Goal: Information Seeking & Learning: Learn about a topic

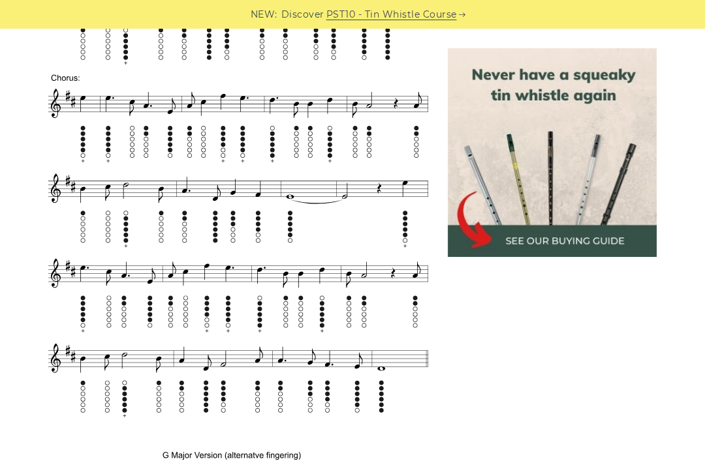
scroll to position [1005, 0]
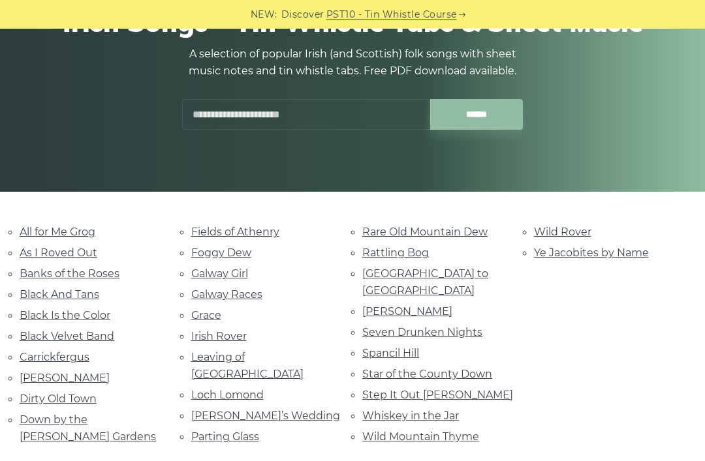
scroll to position [151, 0]
click at [243, 269] on link "Galway Girl" at bounding box center [219, 274] width 57 height 12
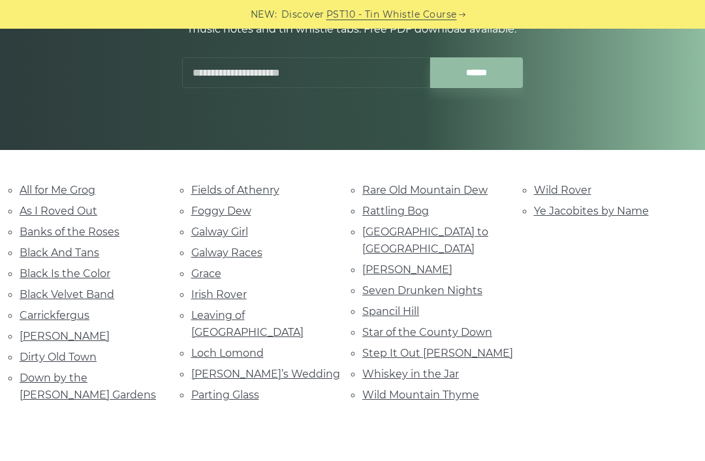
click at [65, 358] on link "Dirty Old Town" at bounding box center [58, 357] width 77 height 12
click at [421, 347] on link "Step It Out Mary" at bounding box center [437, 353] width 151 height 12
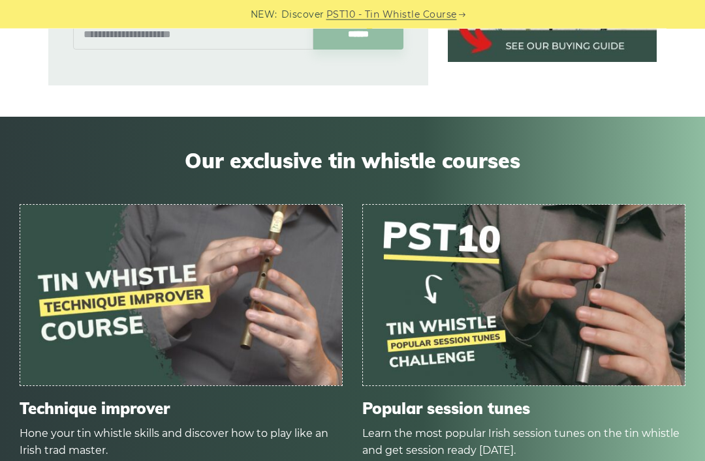
scroll to position [1194, 0]
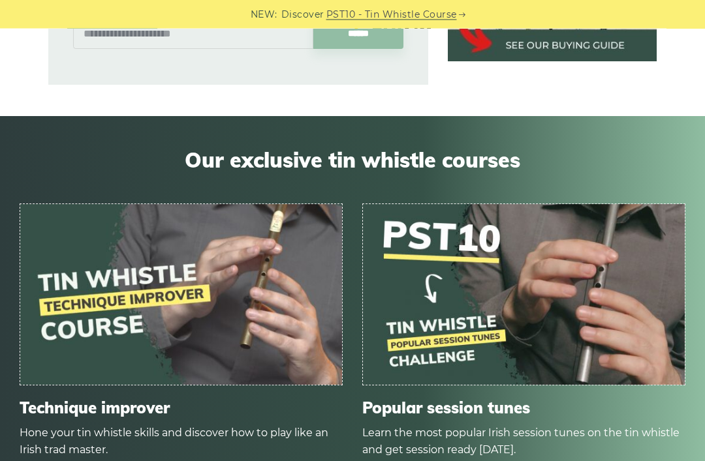
click at [253, 305] on img at bounding box center [181, 295] width 322 height 181
click at [104, 461] on div "Our exclusive tin whistle courses Technique improver Hone your tin whistle skil…" at bounding box center [352, 323] width 705 height 412
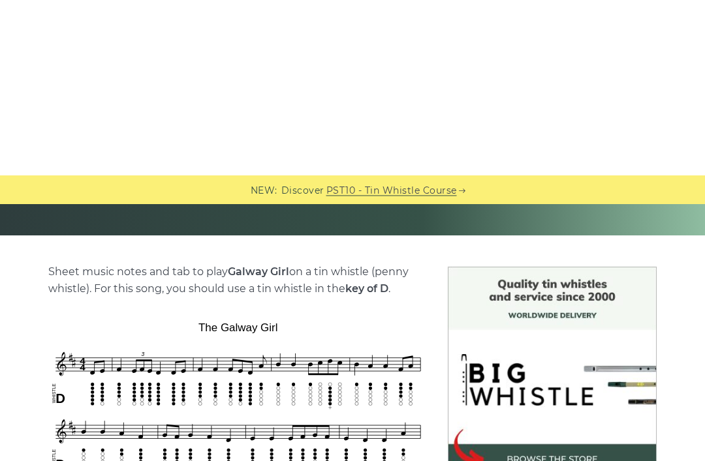
scroll to position [0, 0]
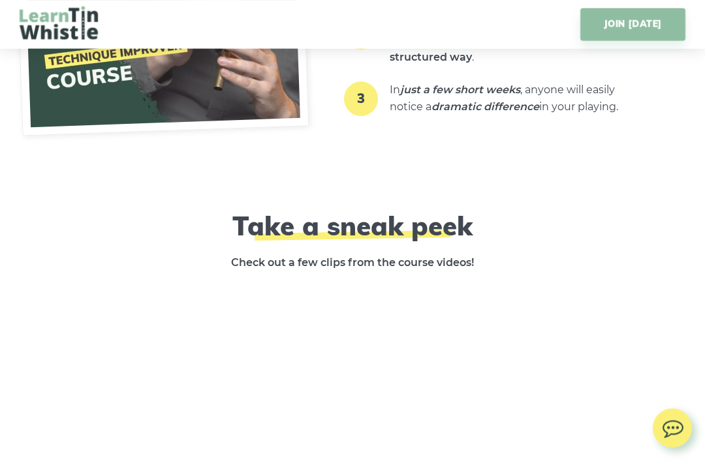
scroll to position [1901, 0]
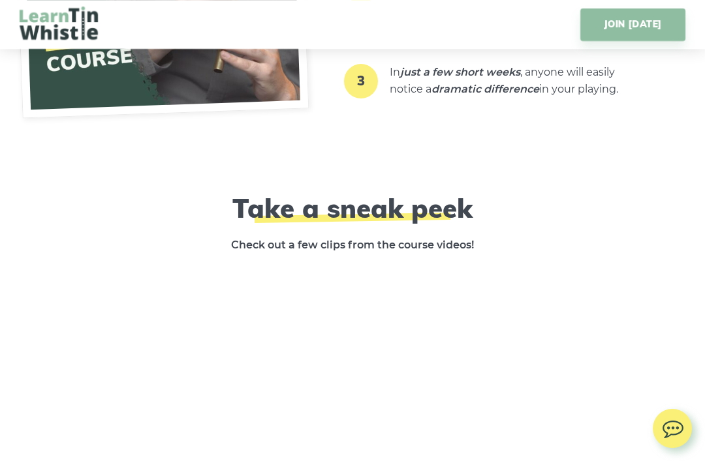
click at [654, 26] on link "JOIN TODAY" at bounding box center [632, 24] width 105 height 33
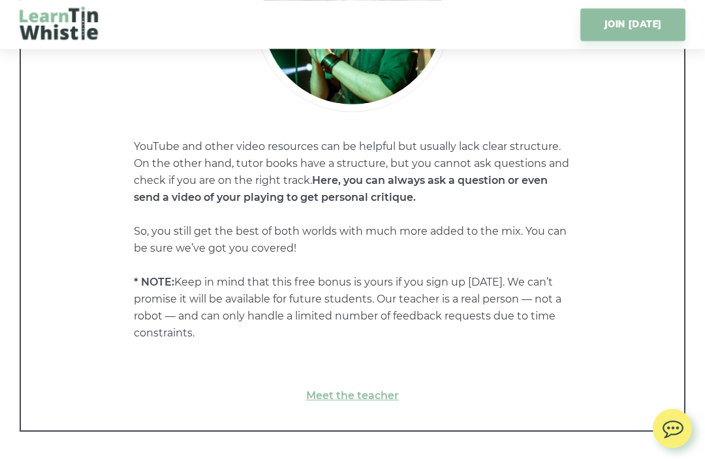
scroll to position [10478, 0]
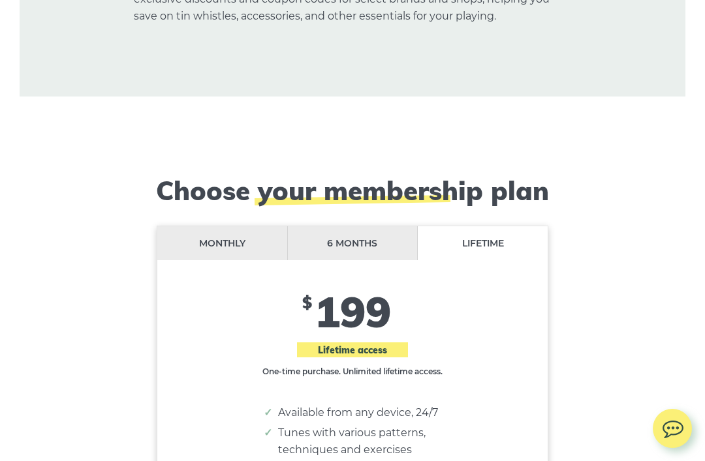
click at [338, 226] on li "6 months" at bounding box center [353, 243] width 131 height 35
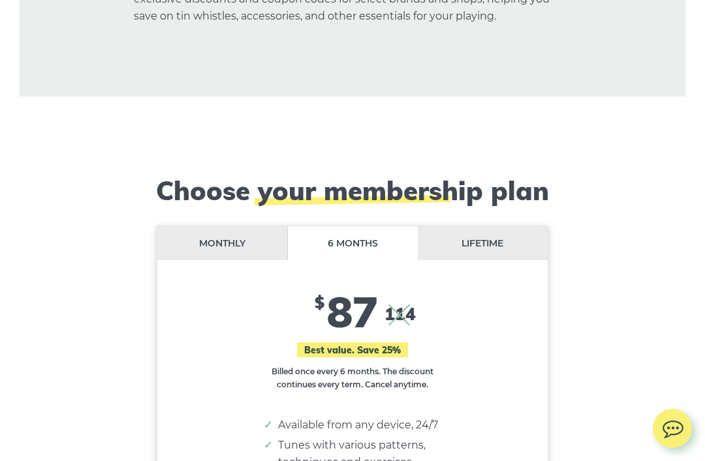
click at [272, 226] on li "Monthly" at bounding box center [222, 243] width 131 height 35
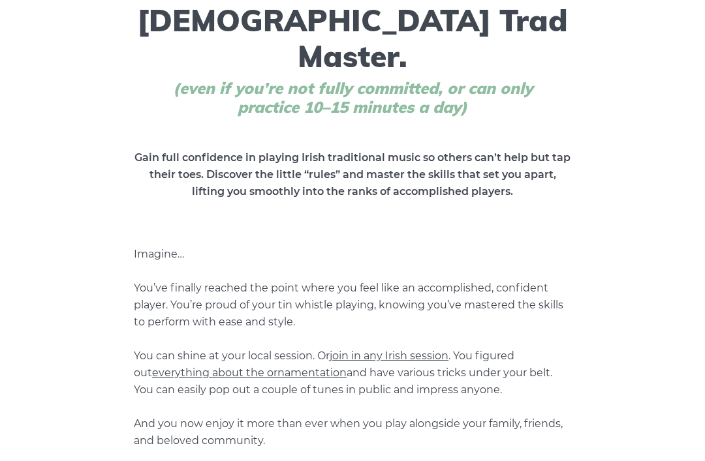
scroll to position [0, 0]
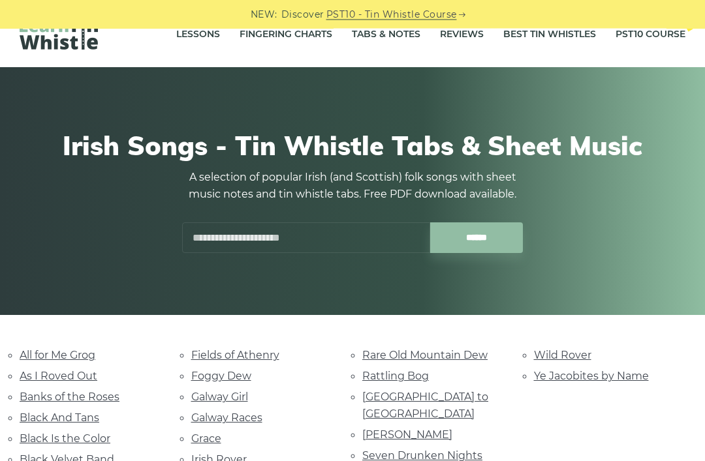
scroll to position [27, 0]
click at [90, 399] on link "Banks of the Roses" at bounding box center [70, 397] width 100 height 12
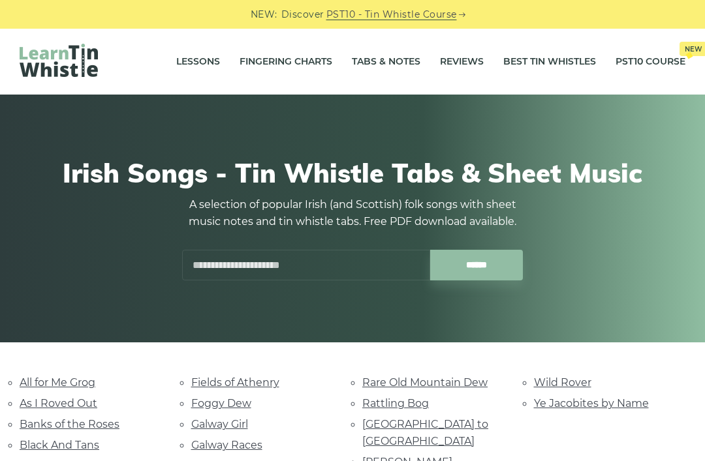
scroll to position [69, 0]
